Goal: Transaction & Acquisition: Download file/media

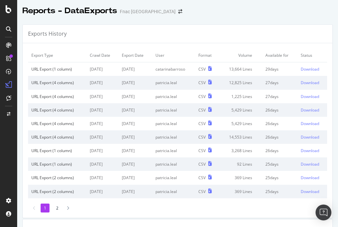
click at [244, 71] on td "13,664 Lines" at bounding box center [240, 69] width 43 height 14
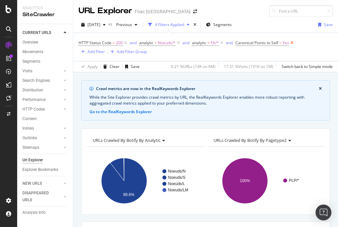
click at [293, 43] on icon at bounding box center [292, 43] width 6 height 7
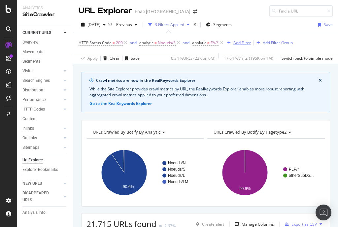
click at [243, 46] on div "Add Filter" at bounding box center [237, 42] width 26 height 7
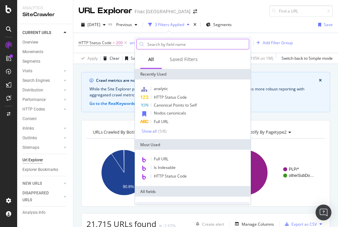
click at [191, 43] on input "text" at bounding box center [197, 44] width 102 height 10
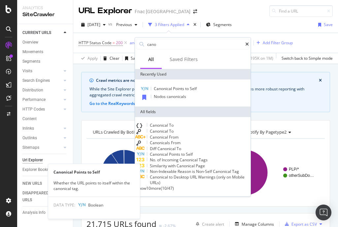
type input "cano"
click at [193, 157] on span "Self" at bounding box center [189, 154] width 7 height 6
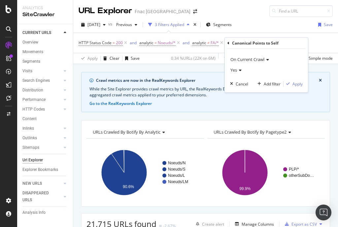
click at [242, 71] on div "Yes" at bounding box center [266, 70] width 73 height 11
click at [244, 89] on div "No" at bounding box center [266, 92] width 71 height 9
click at [288, 83] on icon "button" at bounding box center [288, 84] width 4 height 4
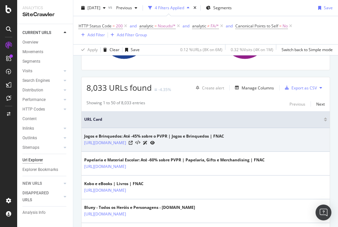
scroll to position [132, 0]
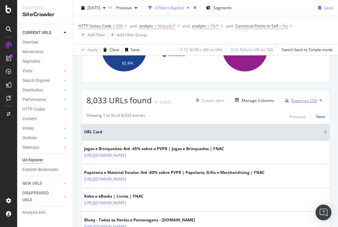
click at [305, 105] on button "Export as CSV" at bounding box center [299, 100] width 35 height 11
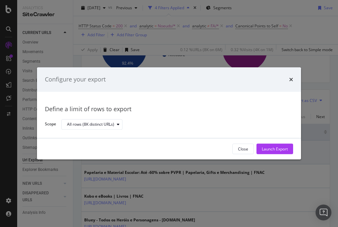
click at [272, 147] on div "Launch Export" at bounding box center [275, 149] width 26 height 6
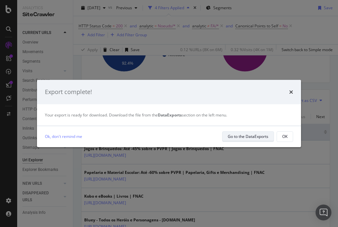
click at [235, 135] on div "Go to the DataExports" at bounding box center [248, 137] width 41 height 6
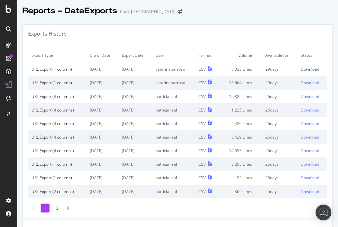
click at [300, 70] on div "Download" at bounding box center [309, 69] width 18 height 6
click at [169, 43] on div "Exports History" at bounding box center [177, 34] width 309 height 18
click at [306, 68] on div "Download" at bounding box center [309, 69] width 18 height 6
